Goal: Information Seeking & Learning: Learn about a topic

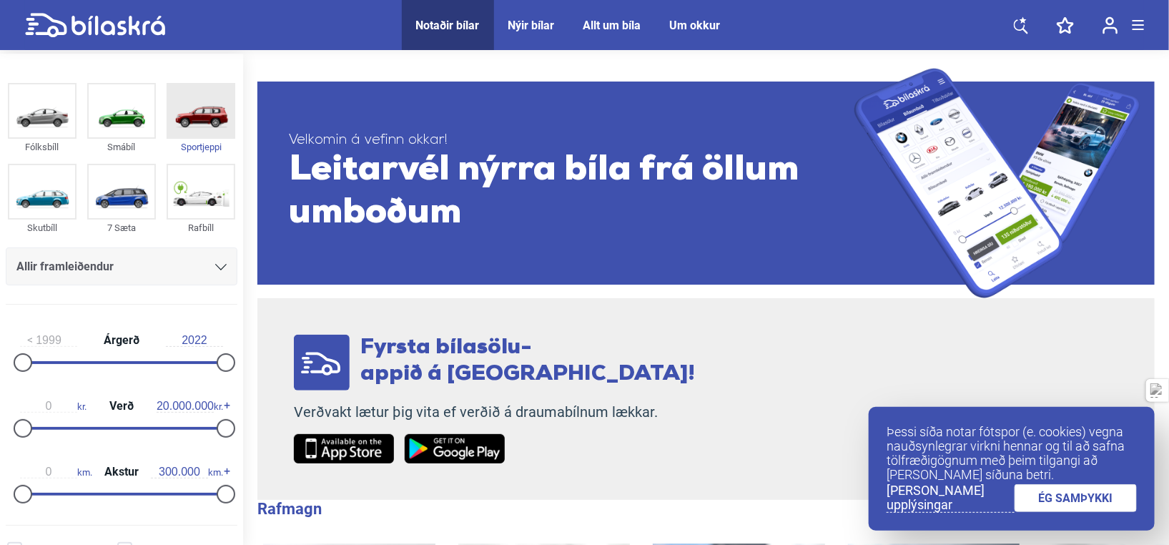
click at [174, 112] on img at bounding box center [201, 110] width 66 height 53
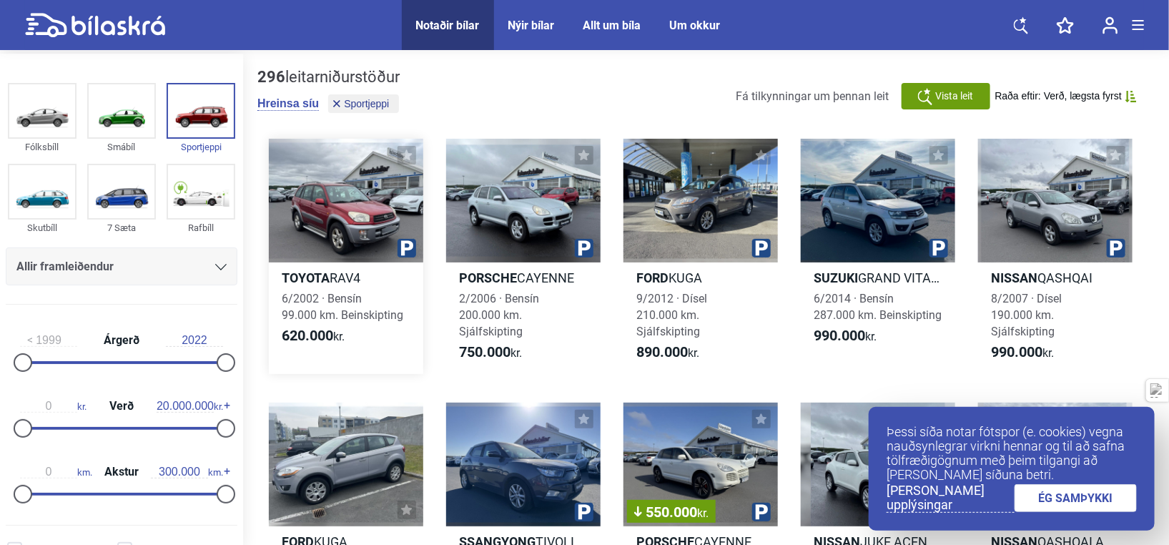
click at [359, 242] on div at bounding box center [346, 201] width 154 height 124
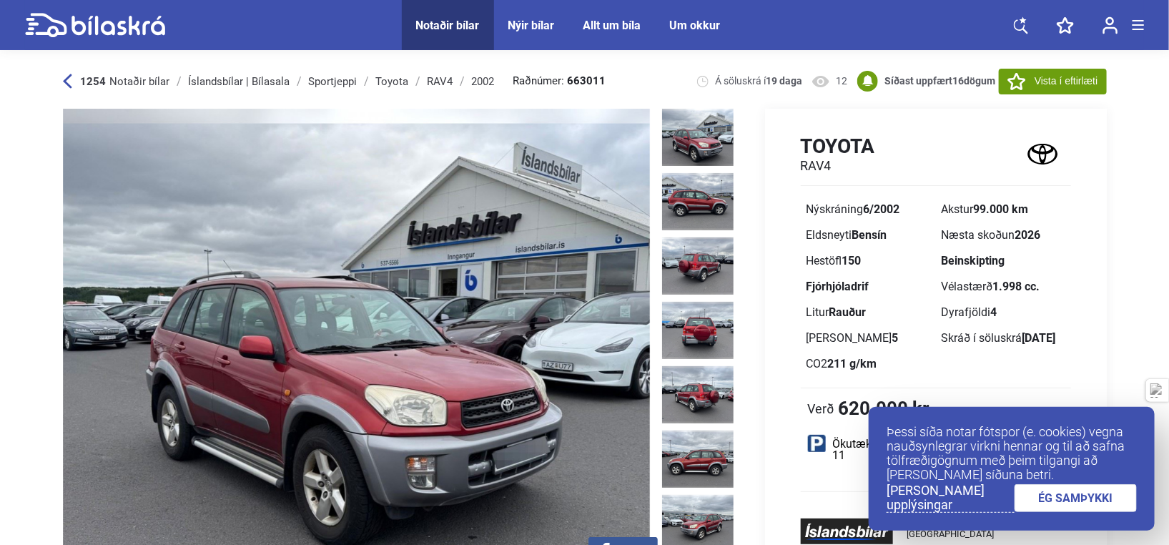
drag, startPoint x: 359, startPoint y: 242, endPoint x: 527, endPoint y: 397, distance: 228.1
click at [527, 397] on img at bounding box center [356, 344] width 587 height 470
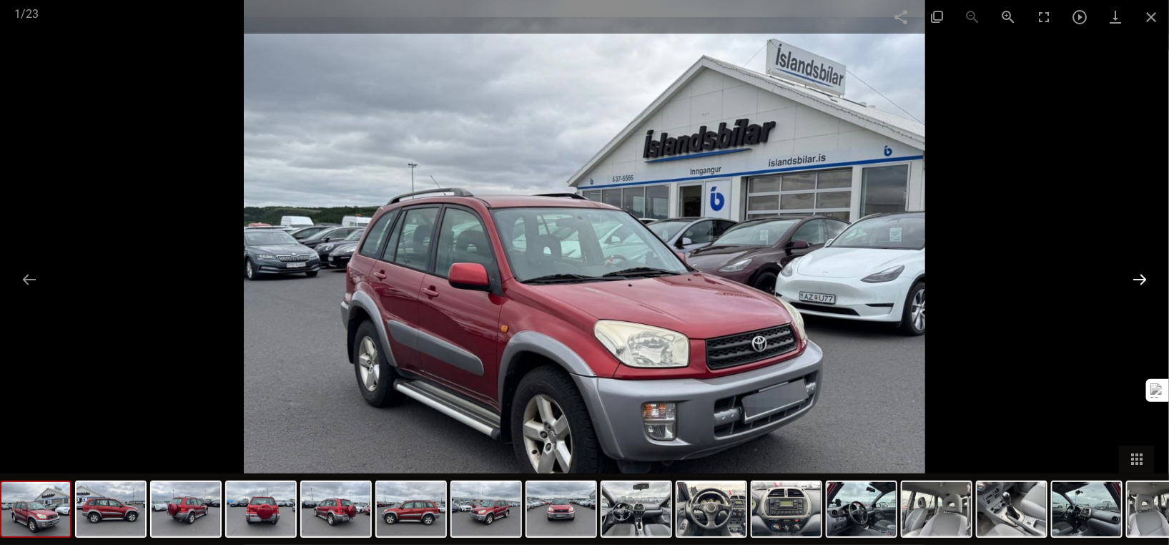
click at [1141, 279] on button at bounding box center [1139, 279] width 30 height 28
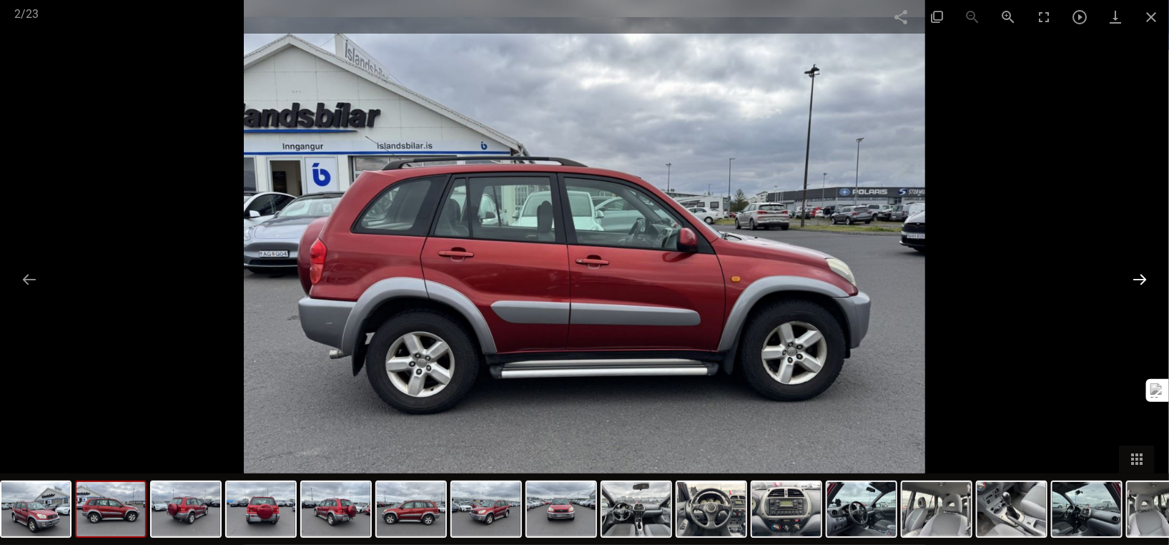
click at [1141, 279] on button at bounding box center [1139, 279] width 30 height 28
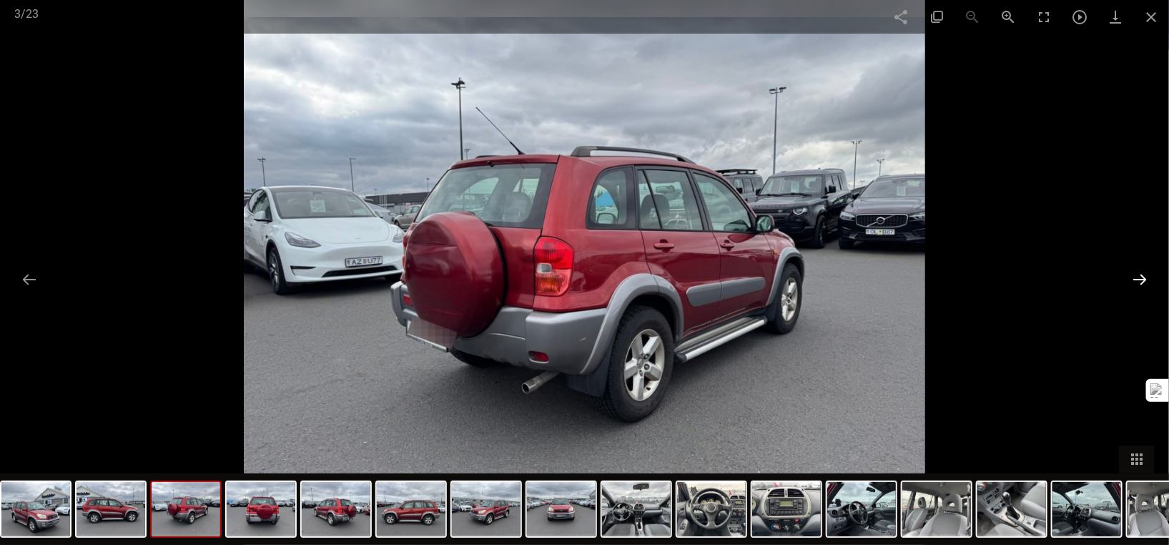
click at [1141, 279] on button at bounding box center [1139, 279] width 30 height 28
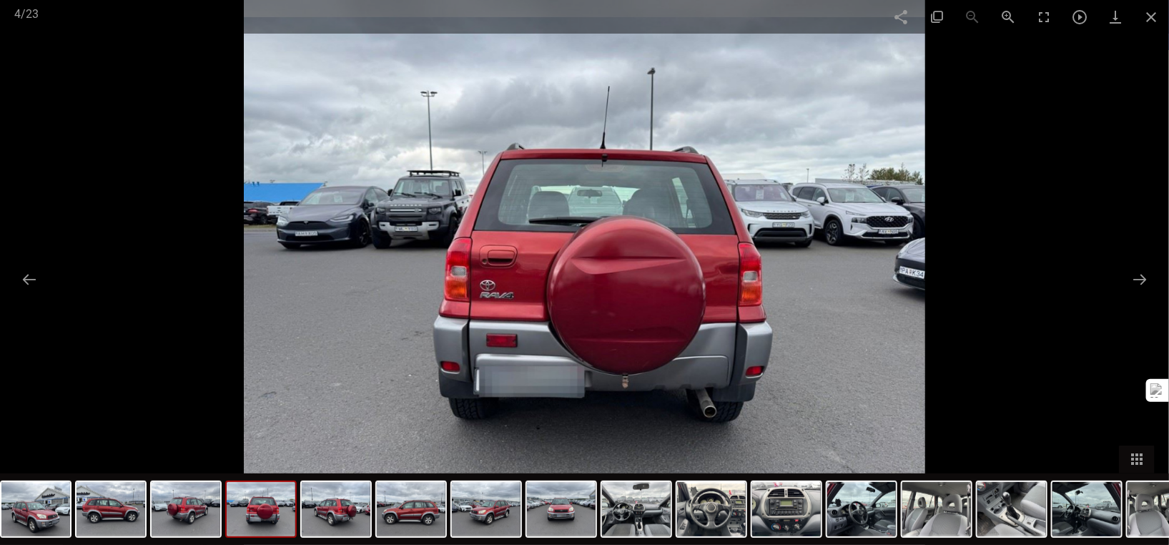
drag, startPoint x: 1141, startPoint y: 279, endPoint x: 798, endPoint y: 277, distance: 343.1
click at [798, 277] on img at bounding box center [584, 272] width 681 height 545
click at [1141, 279] on button at bounding box center [1139, 279] width 30 height 28
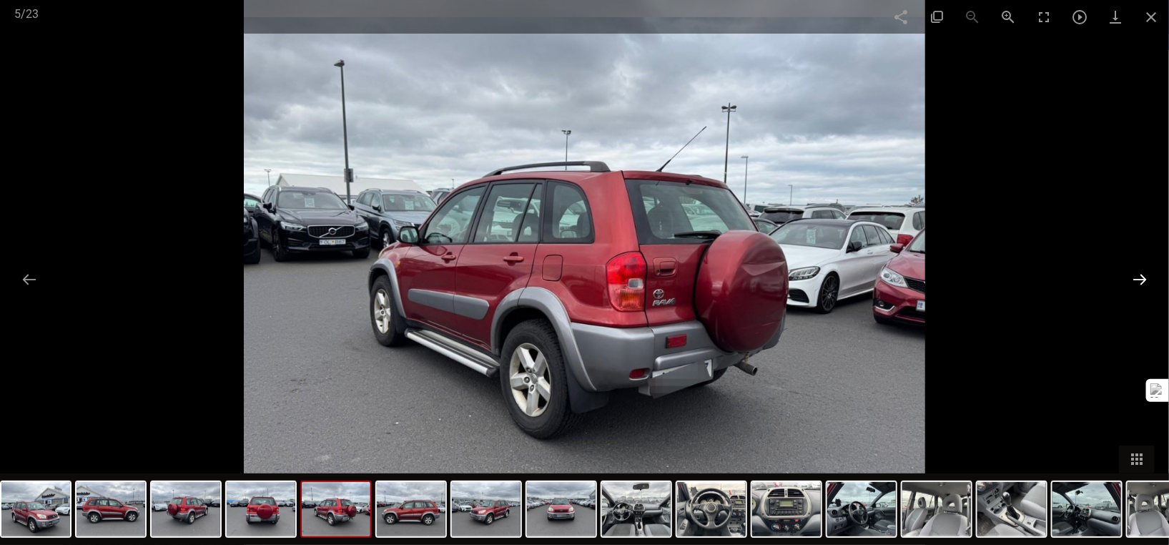
click at [1141, 279] on button at bounding box center [1139, 279] width 30 height 28
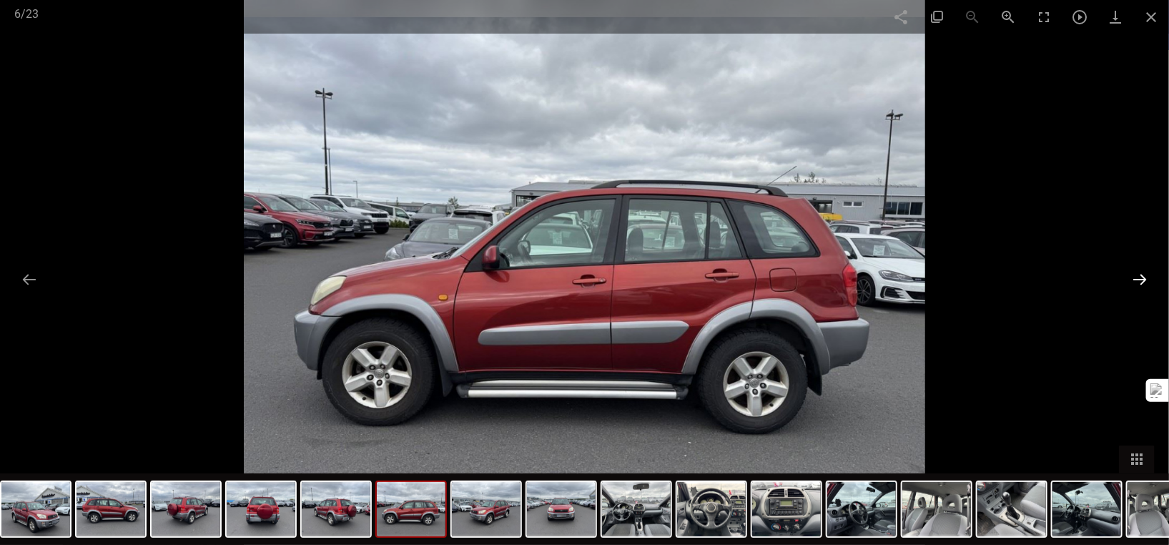
click at [1141, 279] on button at bounding box center [1139, 279] width 30 height 28
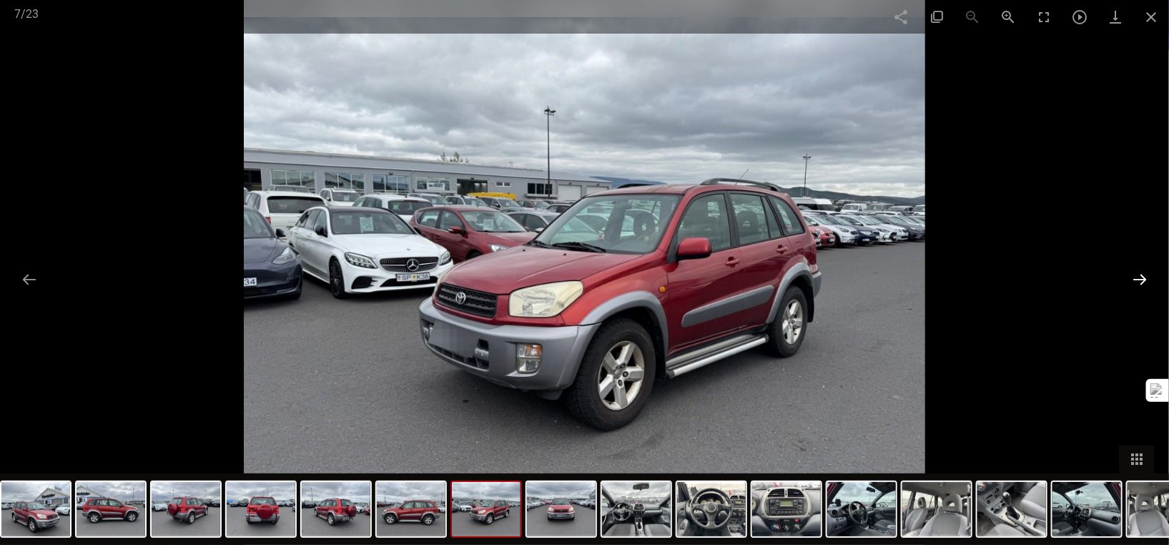
click at [1141, 279] on button at bounding box center [1139, 279] width 30 height 28
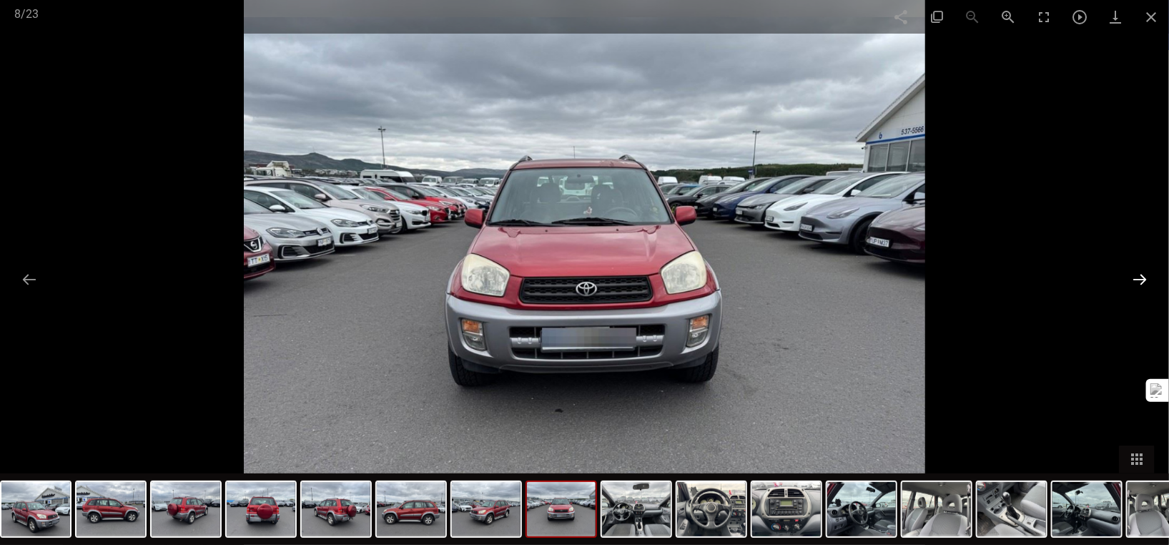
click at [1141, 279] on button at bounding box center [1139, 279] width 30 height 28
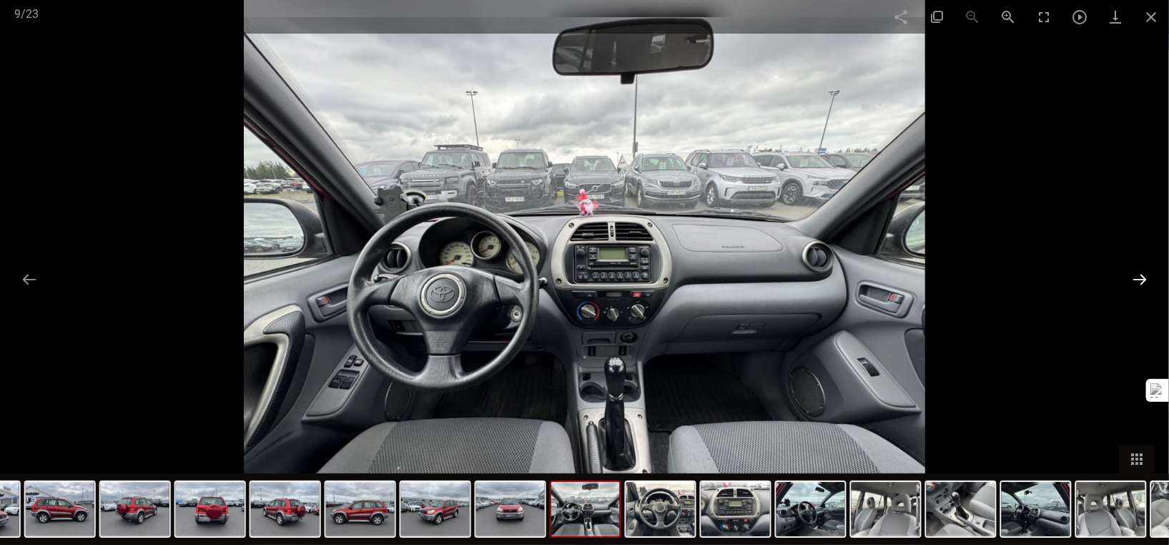
click at [1141, 279] on button at bounding box center [1139, 279] width 30 height 28
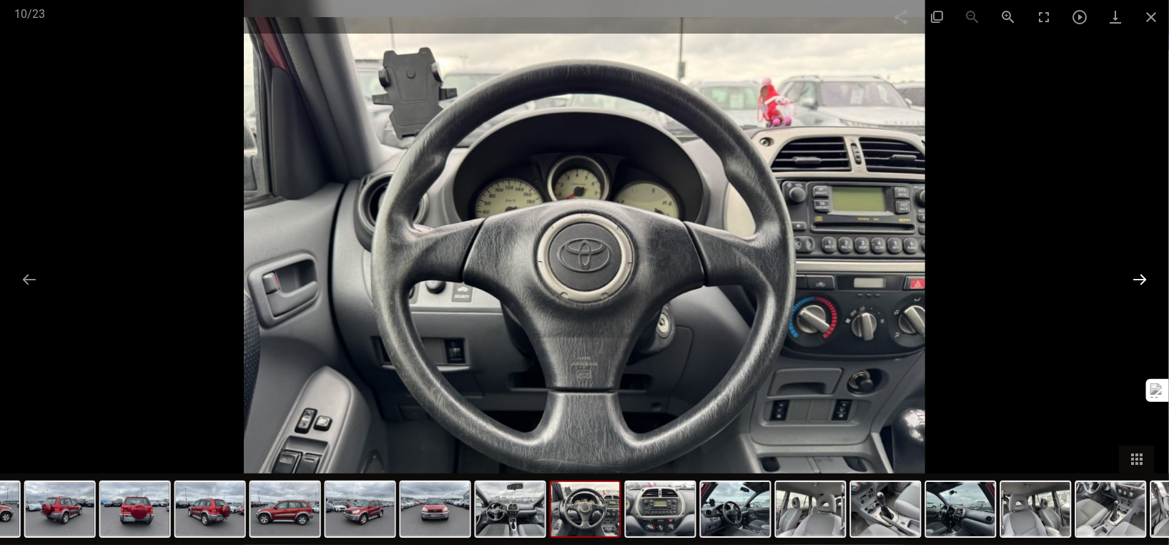
click at [1141, 279] on button at bounding box center [1139, 279] width 30 height 28
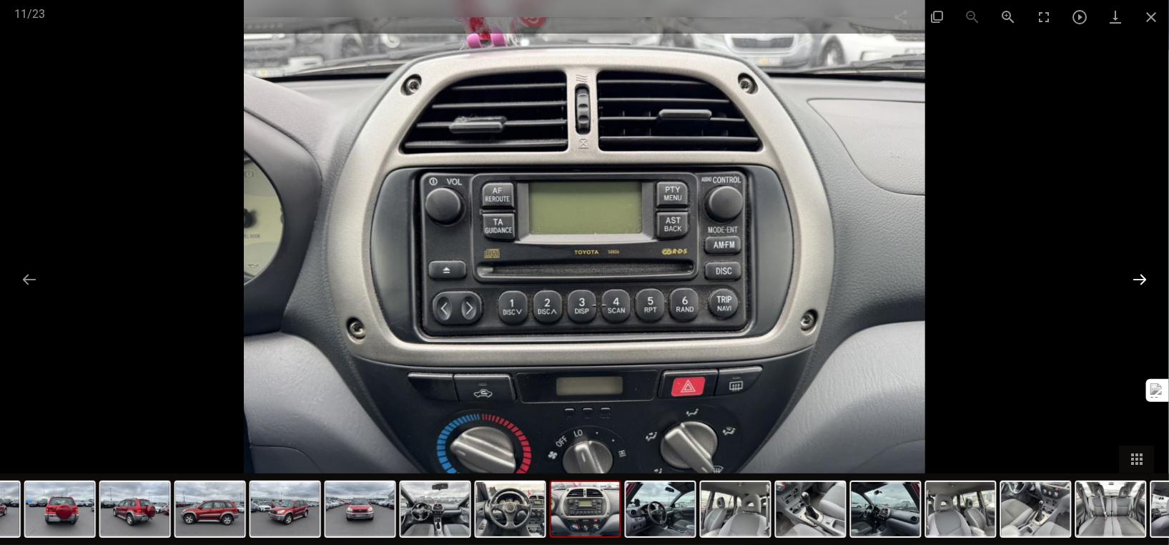
click at [1141, 279] on button at bounding box center [1139, 279] width 30 height 28
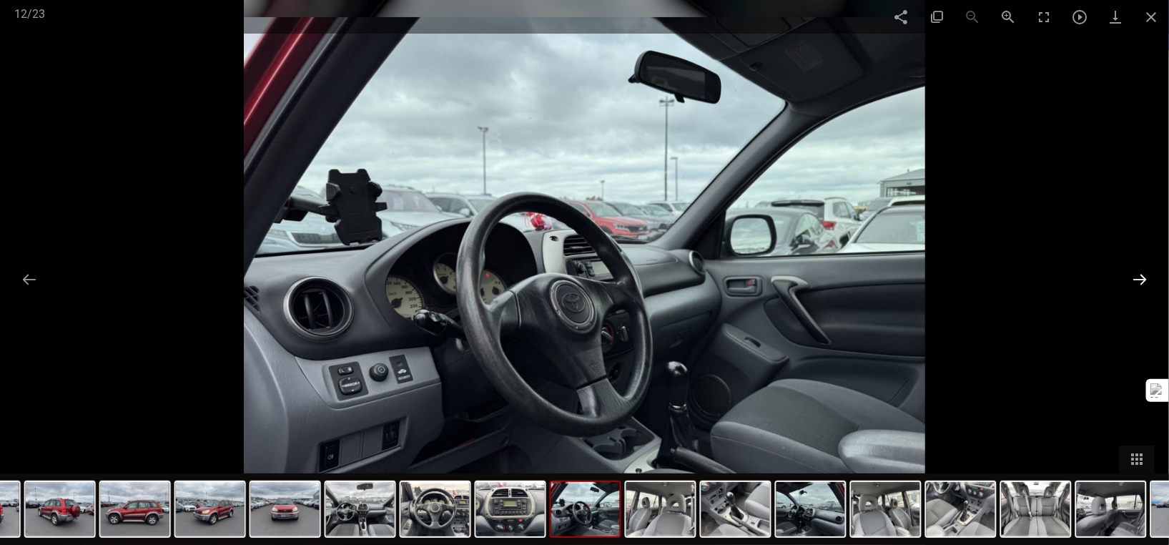
click at [1141, 279] on button at bounding box center [1139, 279] width 30 height 28
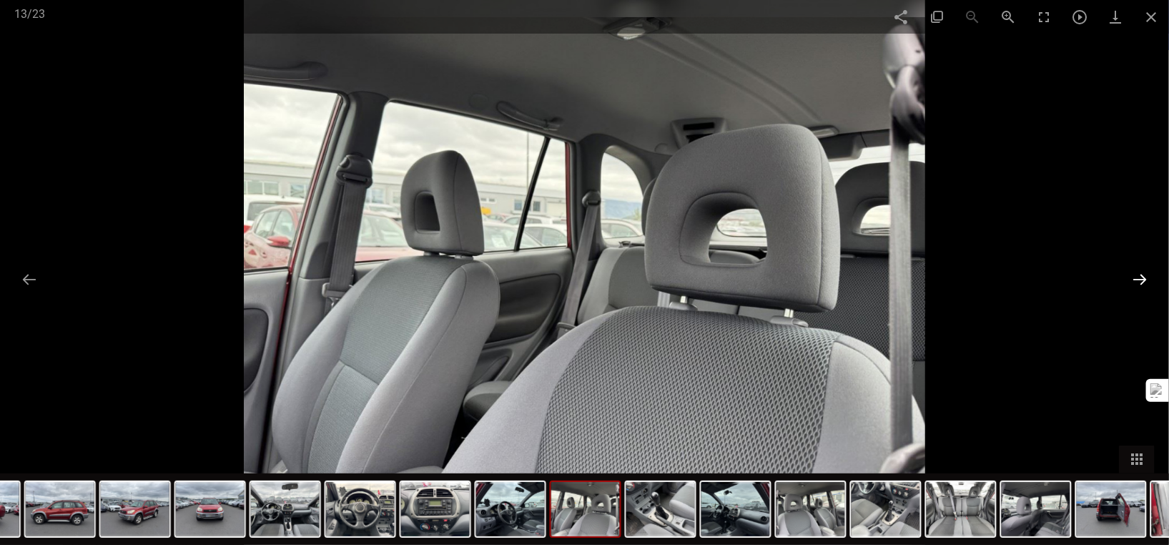
click at [1141, 279] on button at bounding box center [1139, 279] width 30 height 28
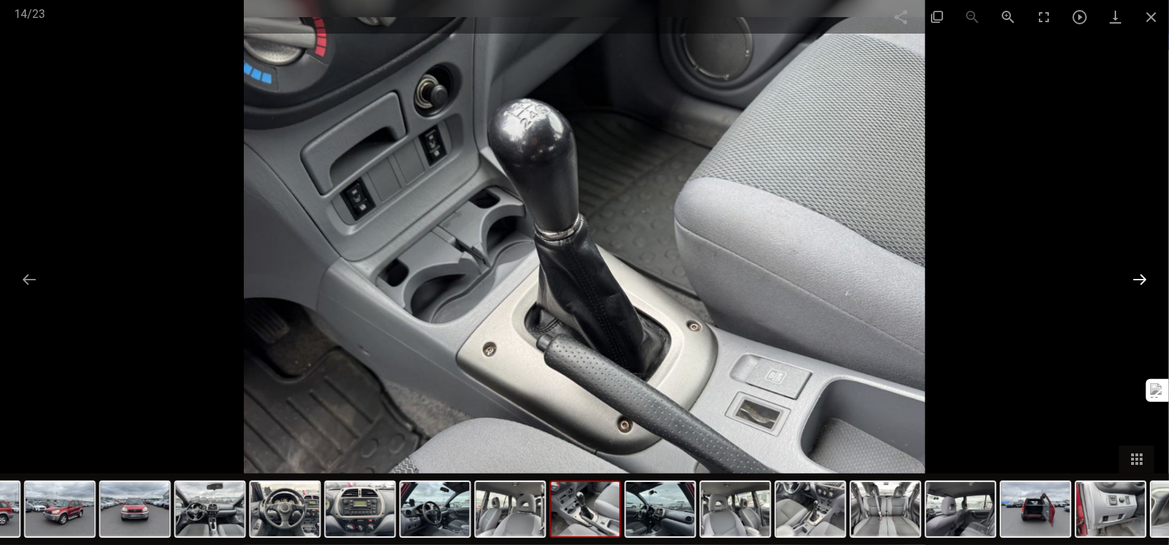
click at [1141, 279] on button at bounding box center [1139, 279] width 30 height 28
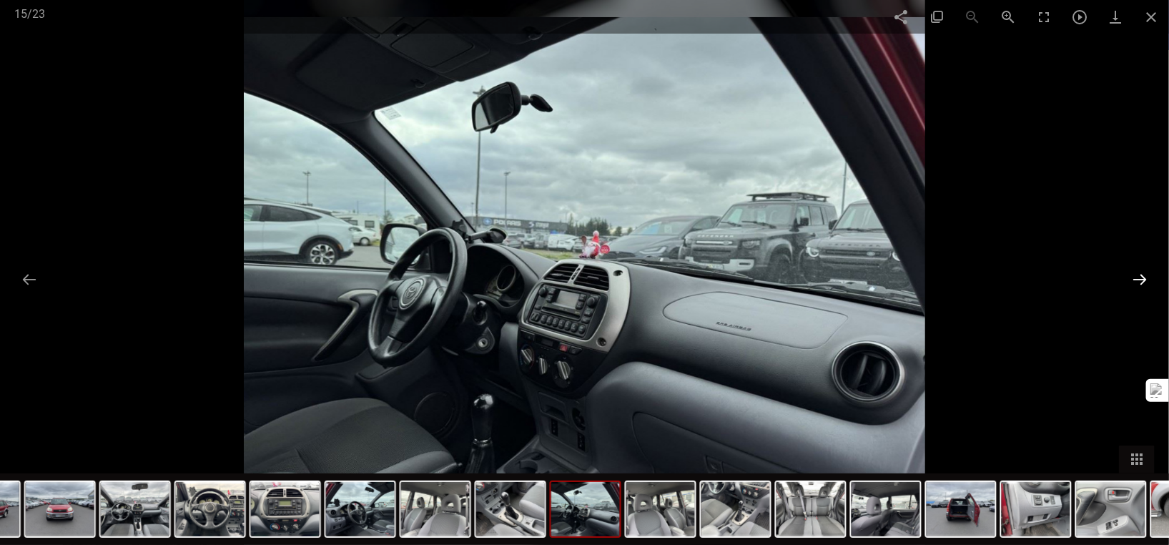
click at [1141, 279] on button at bounding box center [1139, 279] width 30 height 28
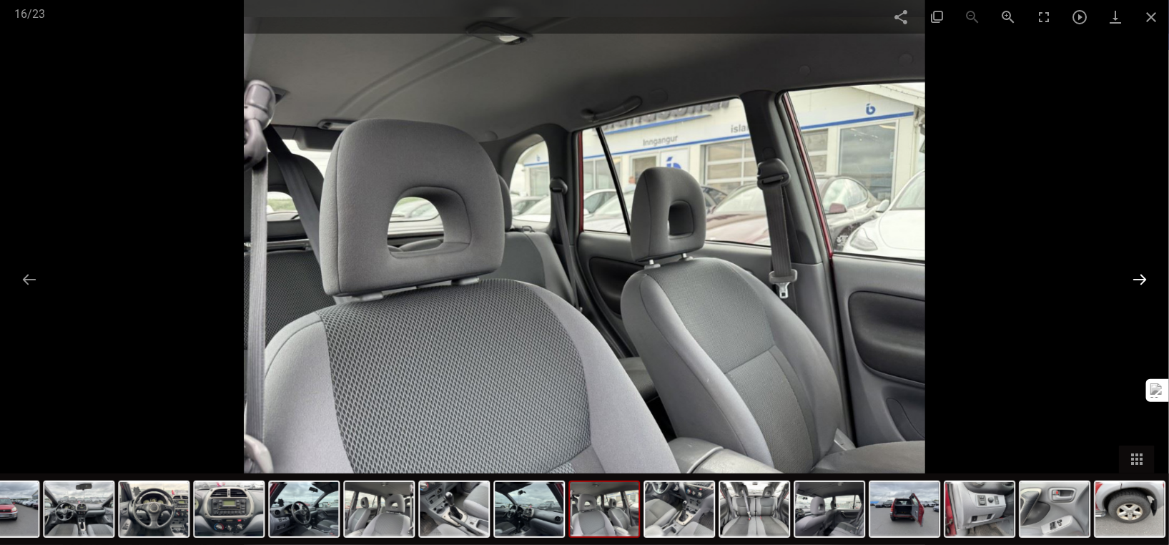
click at [1141, 279] on button at bounding box center [1139, 279] width 30 height 28
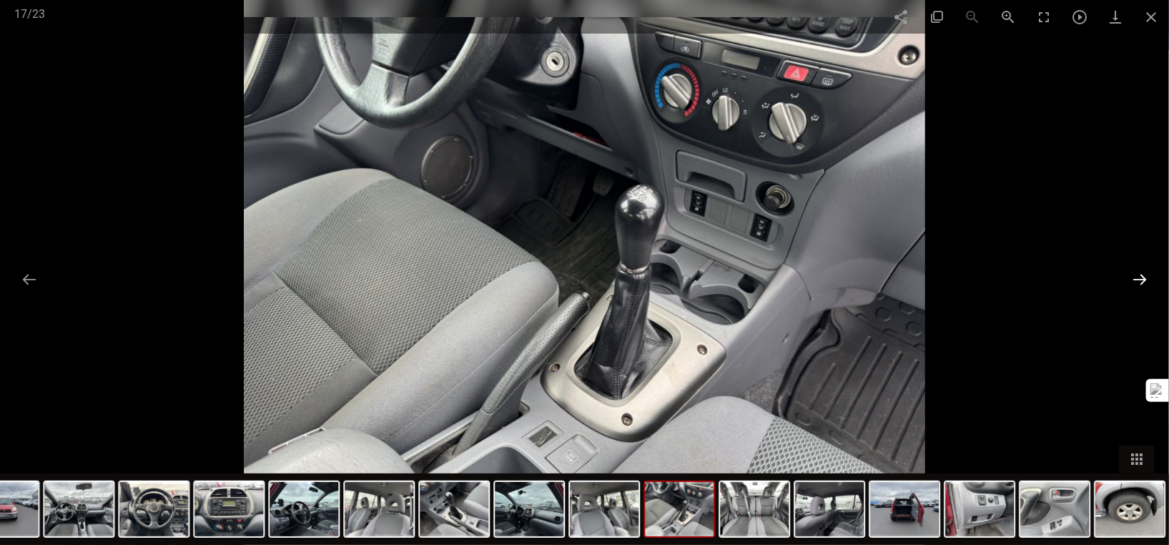
click at [1141, 279] on button at bounding box center [1139, 279] width 30 height 28
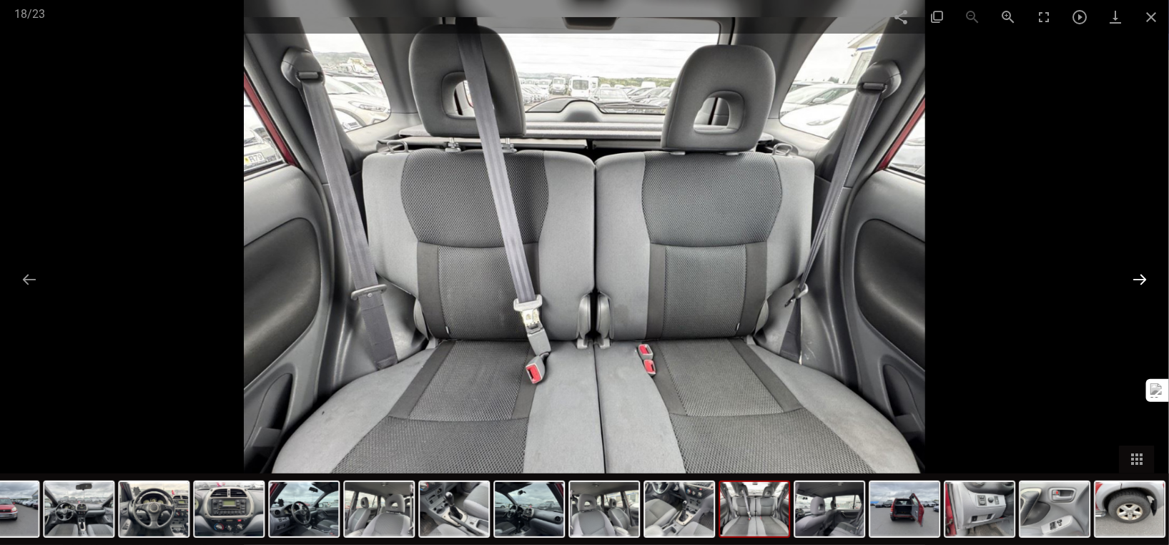
click at [1141, 279] on button at bounding box center [1139, 279] width 30 height 28
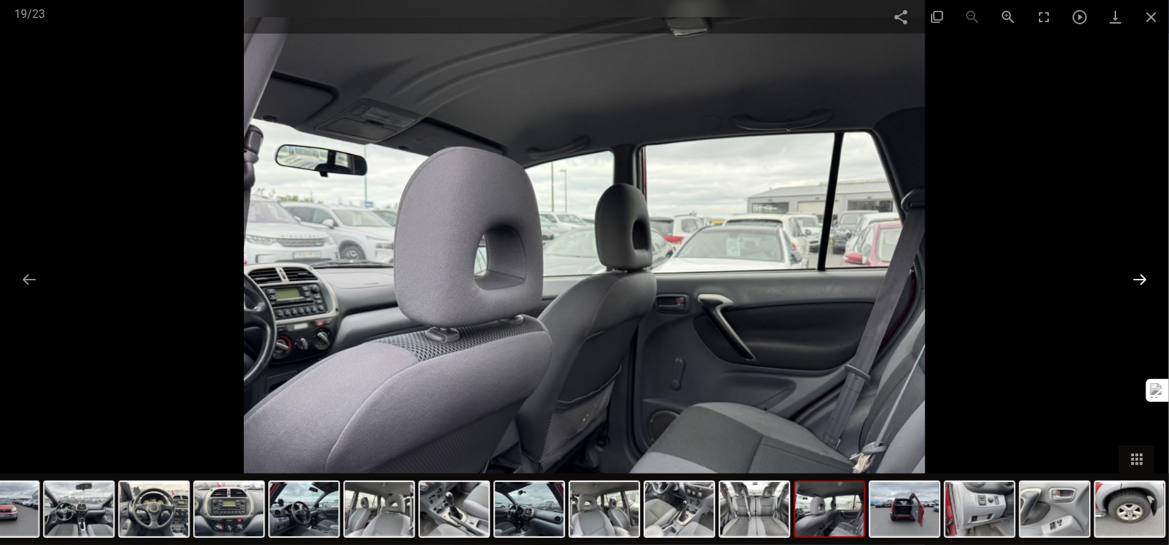
click at [1141, 279] on button at bounding box center [1139, 279] width 30 height 28
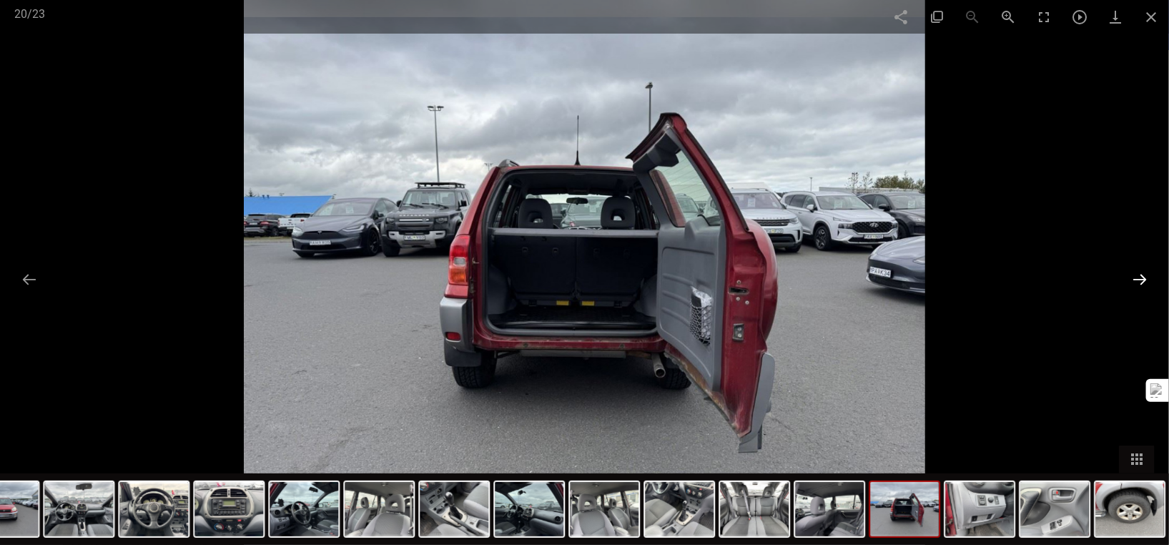
click at [1141, 279] on button at bounding box center [1139, 279] width 30 height 28
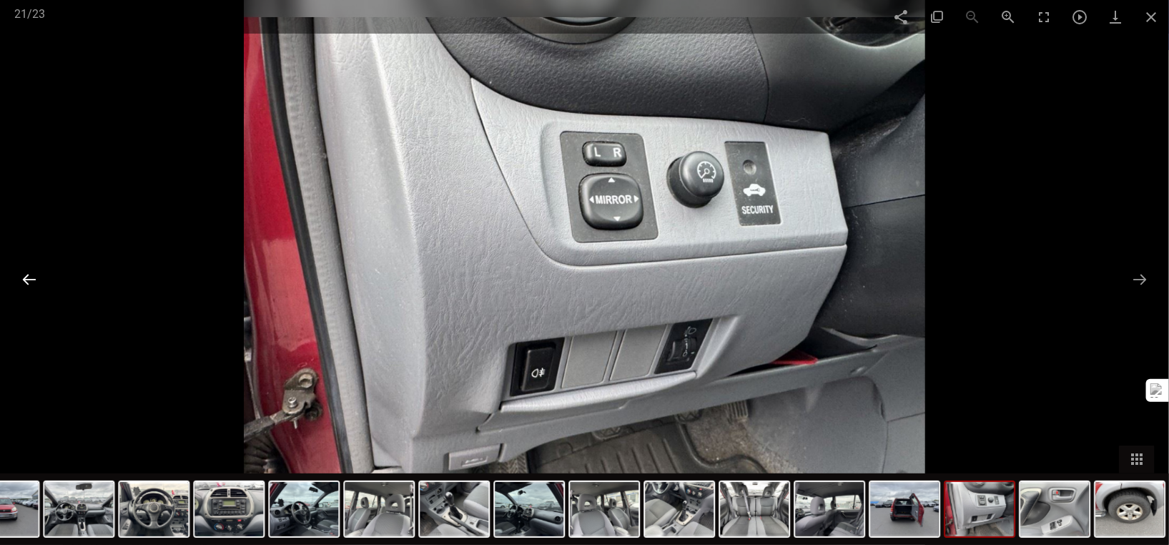
click at [34, 274] on button at bounding box center [29, 279] width 30 height 28
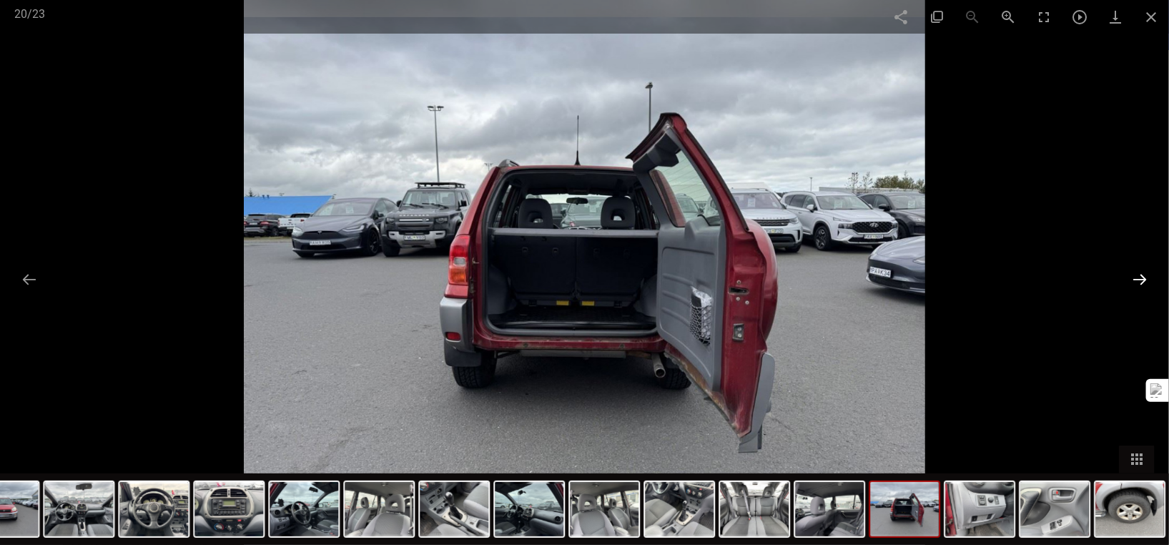
click at [1133, 278] on button at bounding box center [1139, 279] width 30 height 28
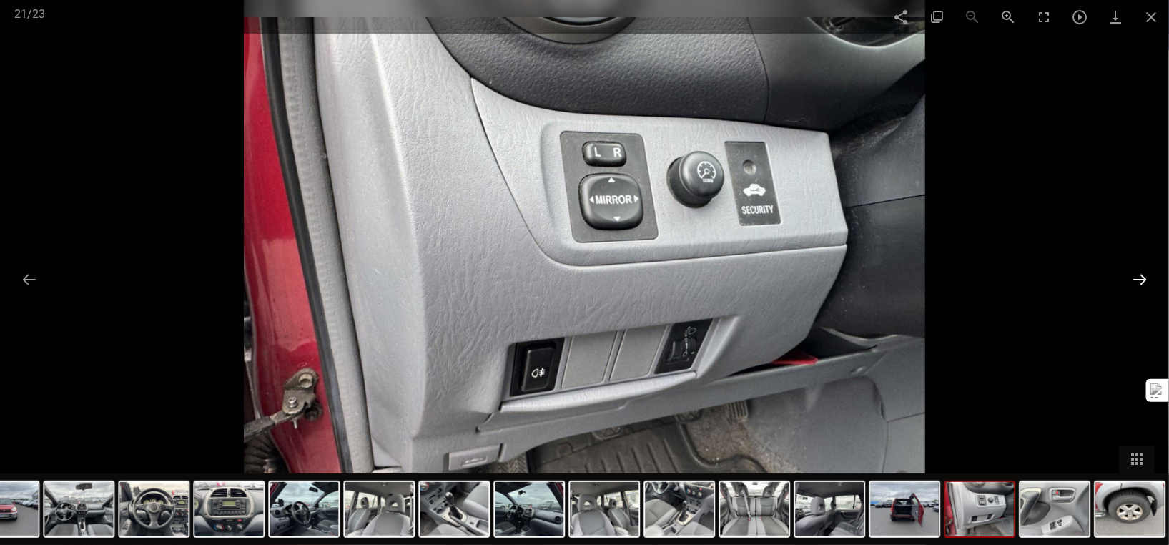
click at [1134, 278] on button at bounding box center [1139, 279] width 30 height 28
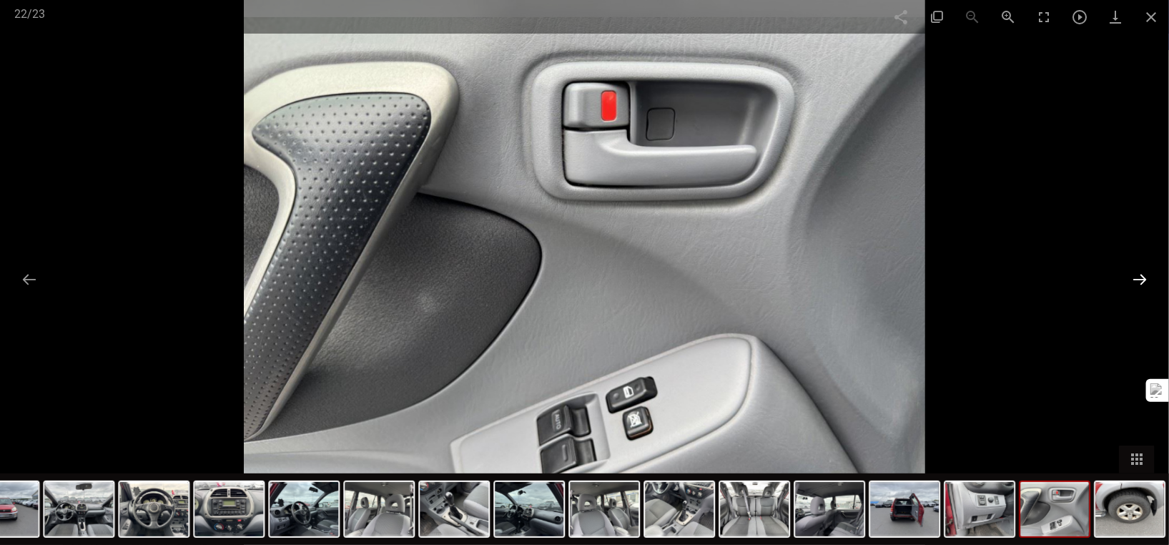
click at [1134, 278] on button at bounding box center [1139, 279] width 30 height 28
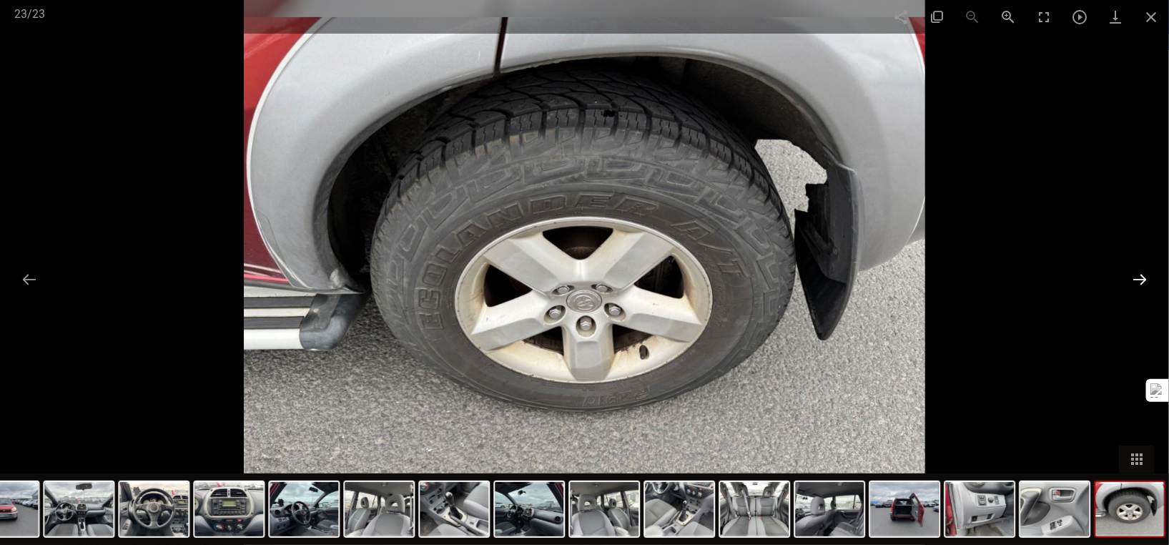
click at [1134, 278] on button at bounding box center [1139, 279] width 30 height 28
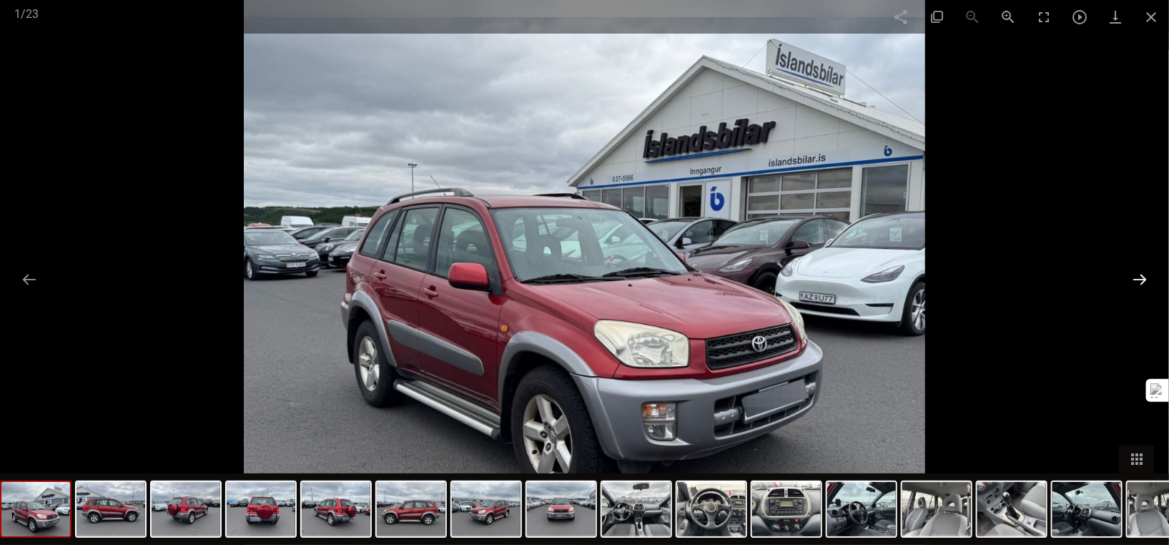
click at [1134, 278] on button at bounding box center [1139, 279] width 30 height 28
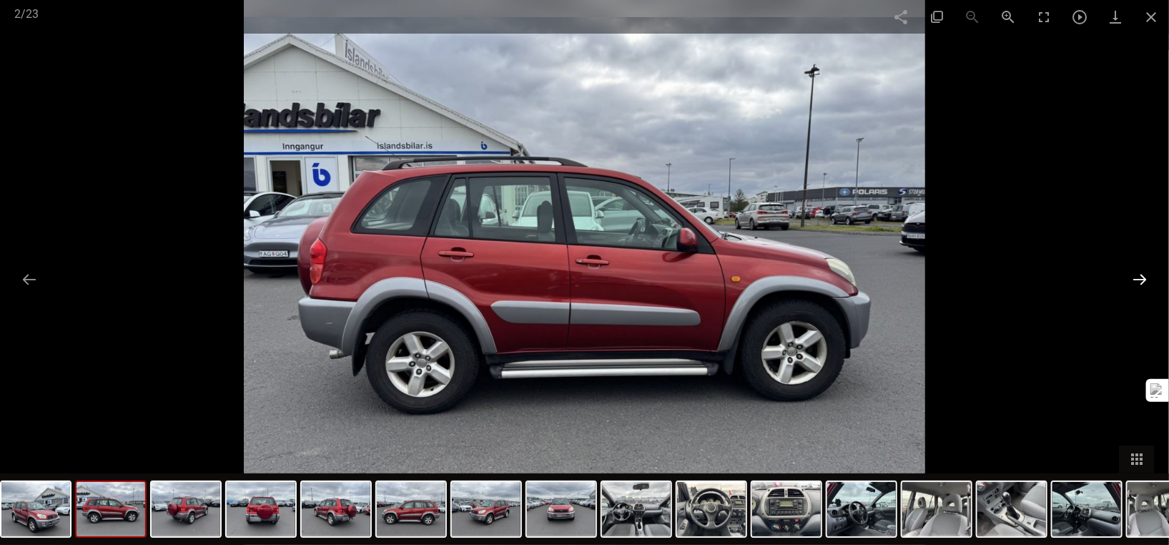
click at [1134, 278] on button at bounding box center [1139, 279] width 30 height 28
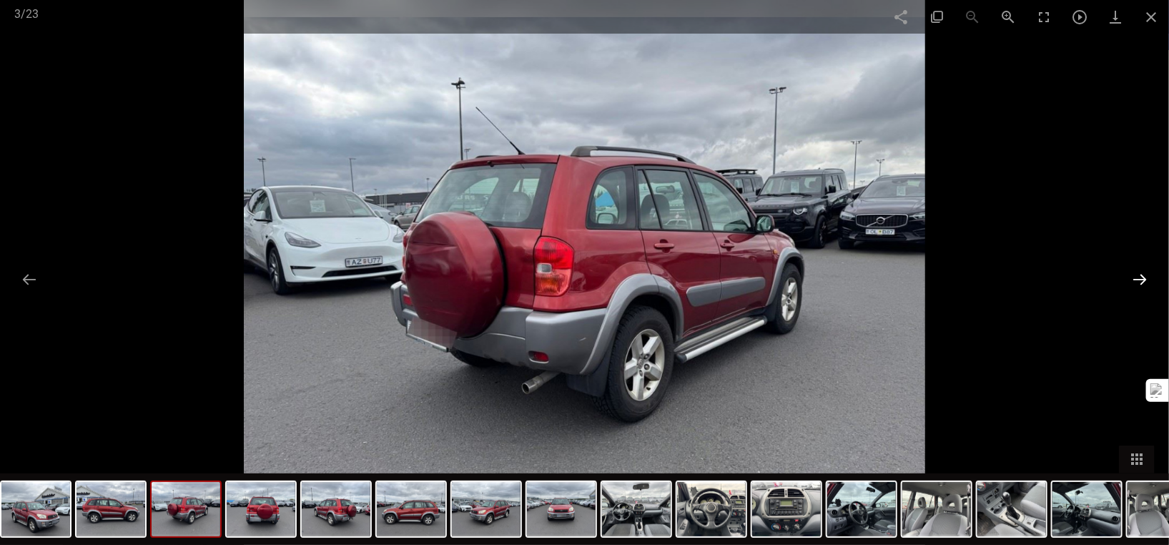
click at [1134, 278] on button at bounding box center [1139, 279] width 30 height 28
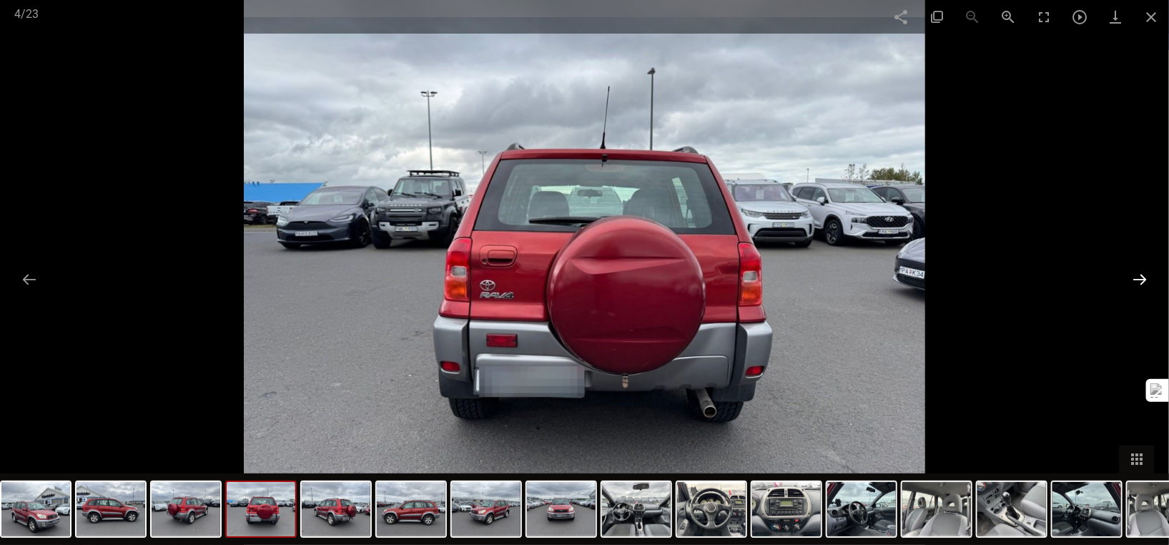
click at [1134, 278] on button at bounding box center [1139, 279] width 30 height 28
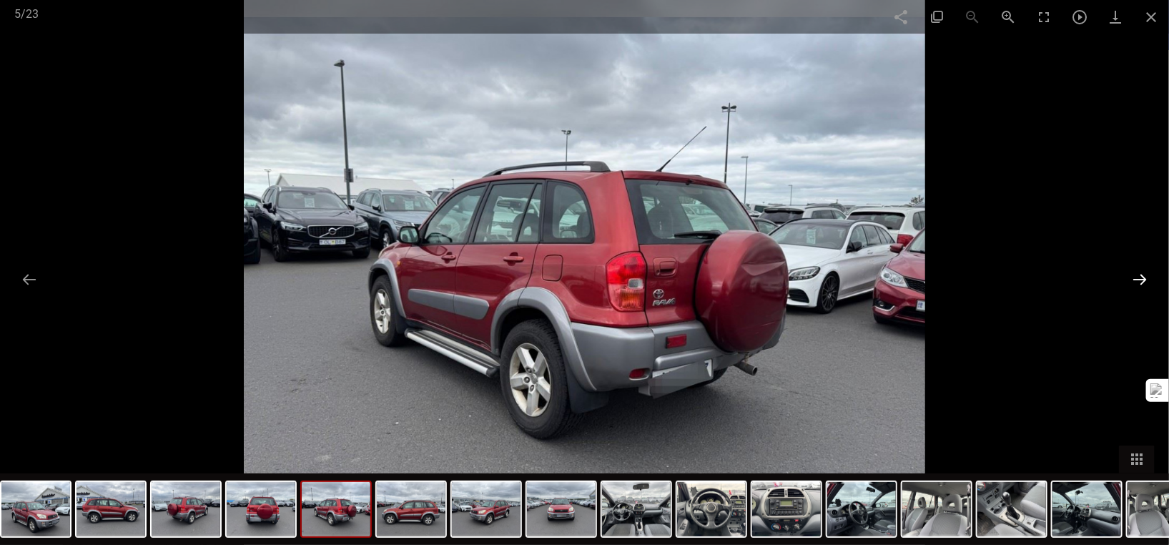
click at [1134, 278] on button at bounding box center [1139, 279] width 30 height 28
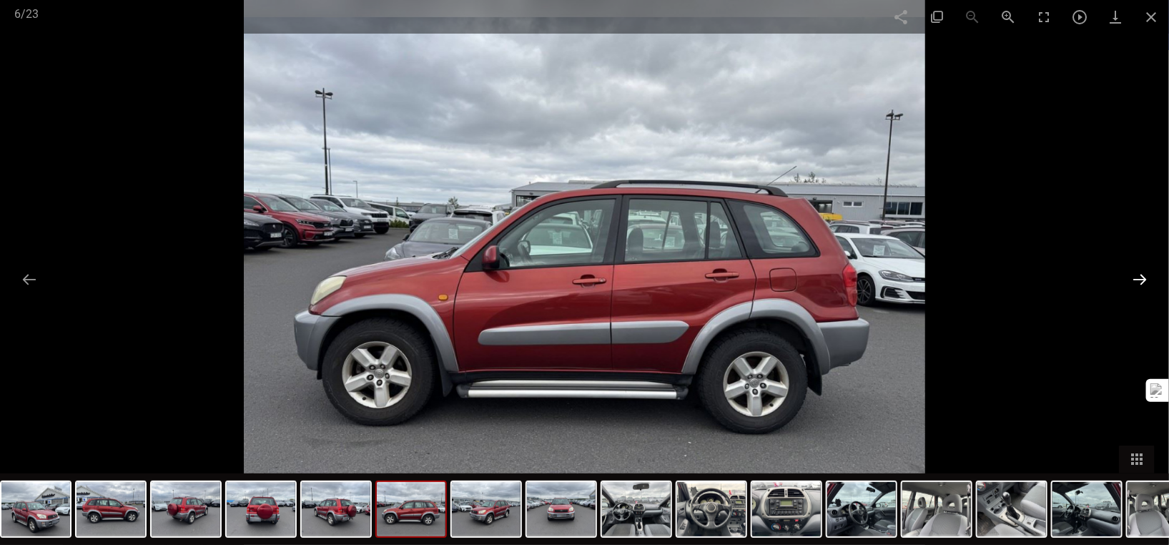
click at [1134, 278] on button at bounding box center [1139, 279] width 30 height 28
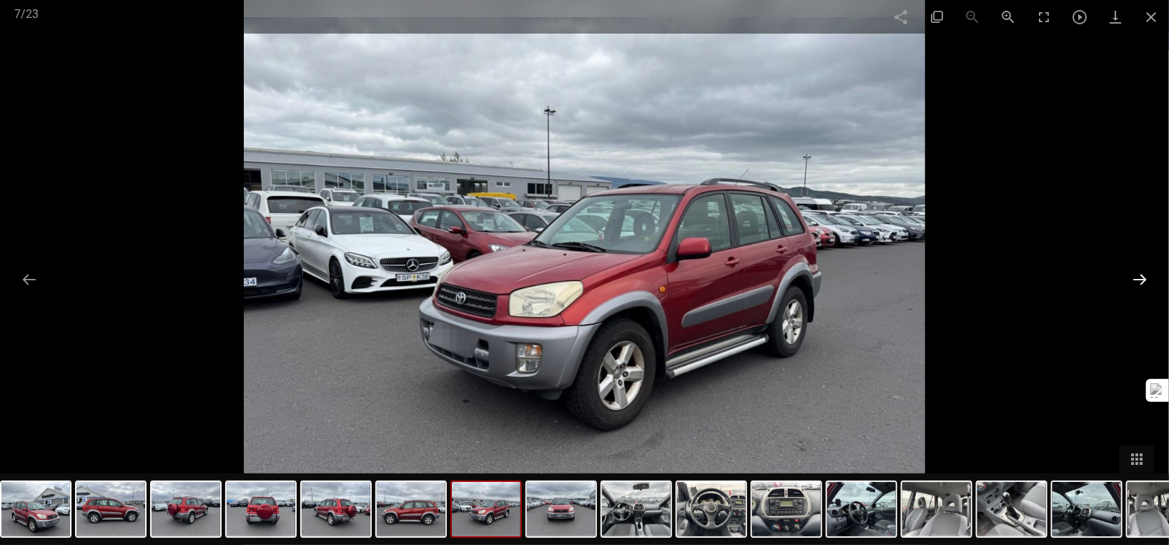
click at [1134, 278] on button at bounding box center [1139, 279] width 30 height 28
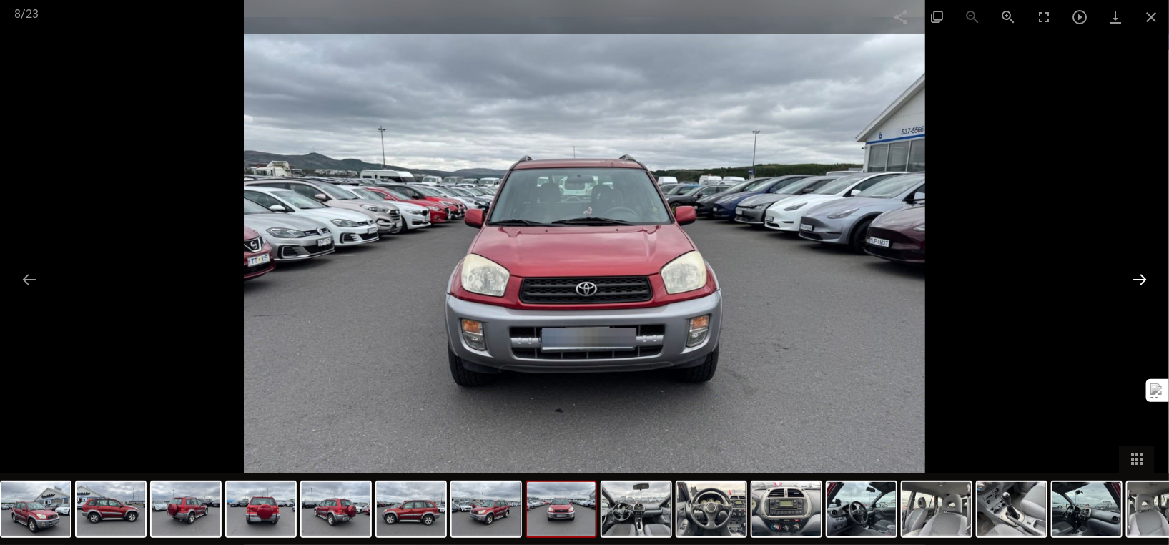
click at [1134, 278] on button at bounding box center [1139, 279] width 30 height 28
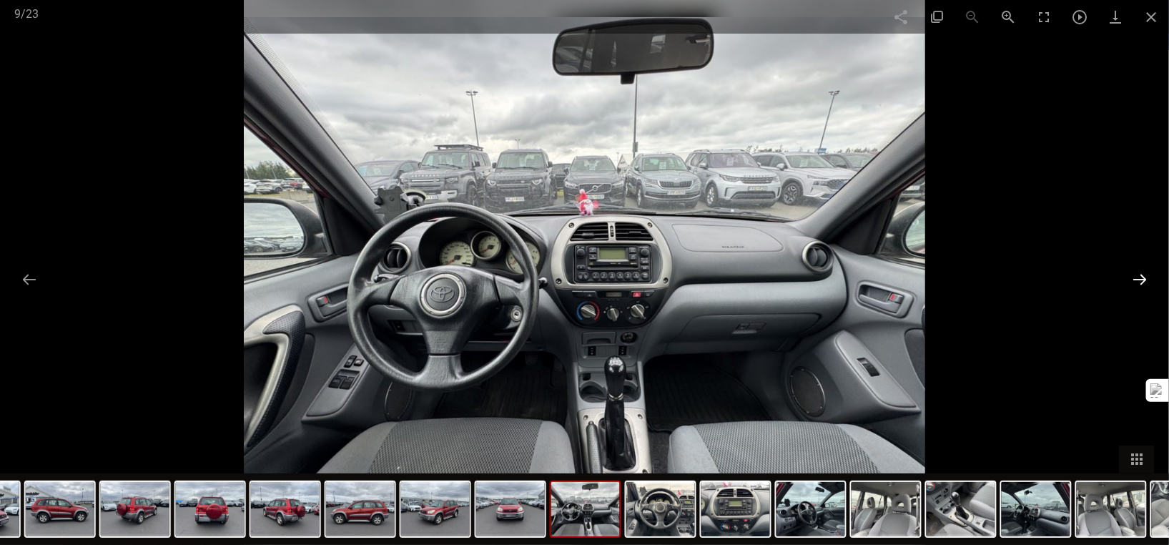
click at [1134, 276] on button at bounding box center [1139, 279] width 30 height 28
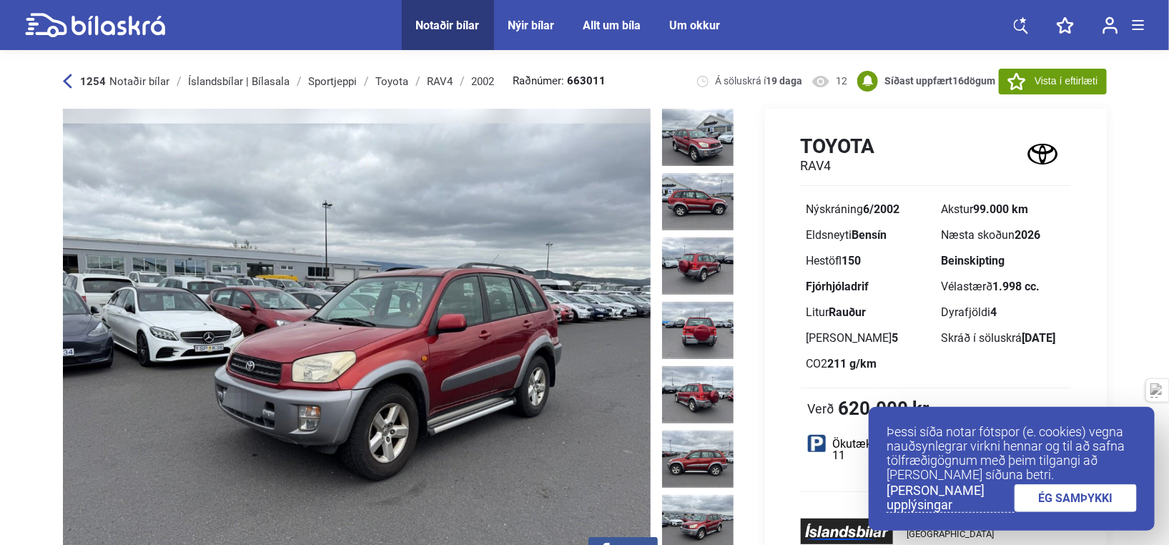
drag, startPoint x: 1026, startPoint y: 84, endPoint x: 587, endPoint y: 110, distance: 438.9
click at [587, 110] on img at bounding box center [356, 344] width 587 height 470
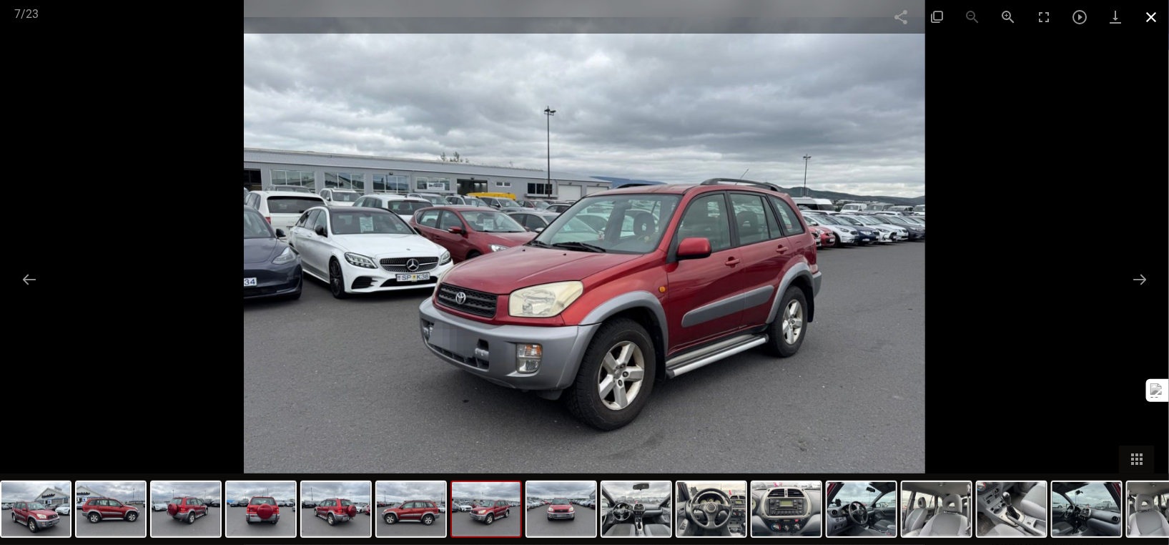
click at [1155, 19] on span at bounding box center [1151, 17] width 36 height 34
